Goal: Task Accomplishment & Management: Manage account settings

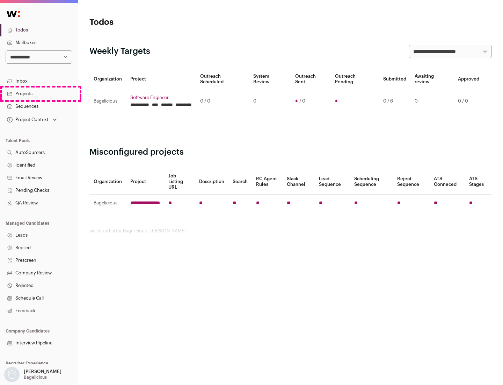
click at [39, 93] on link "Projects" at bounding box center [39, 93] width 78 height 13
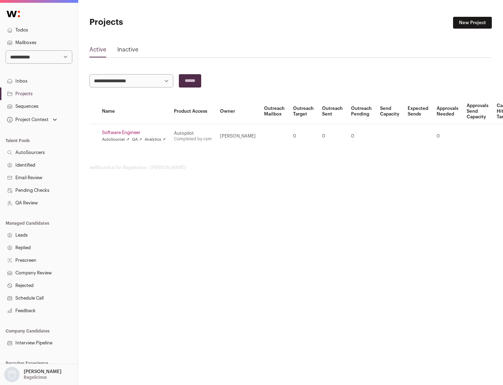
click at [136, 133] on link "Software Engineer" at bounding box center [134, 133] width 64 height 6
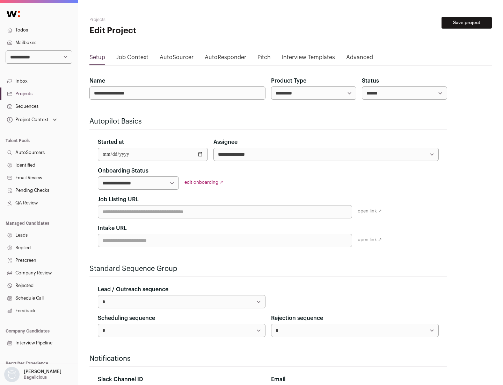
click at [467, 23] on button "Save project" at bounding box center [467, 23] width 50 height 12
